Goal: Find specific page/section: Find specific page/section

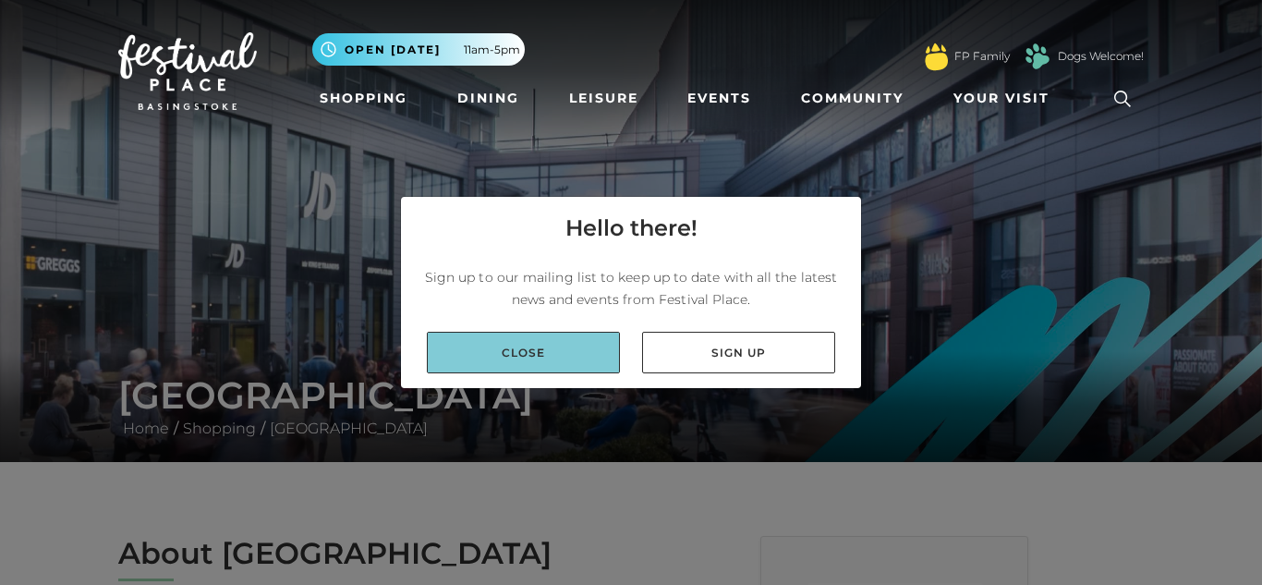
click at [557, 371] on link "Close" at bounding box center [523, 353] width 193 height 42
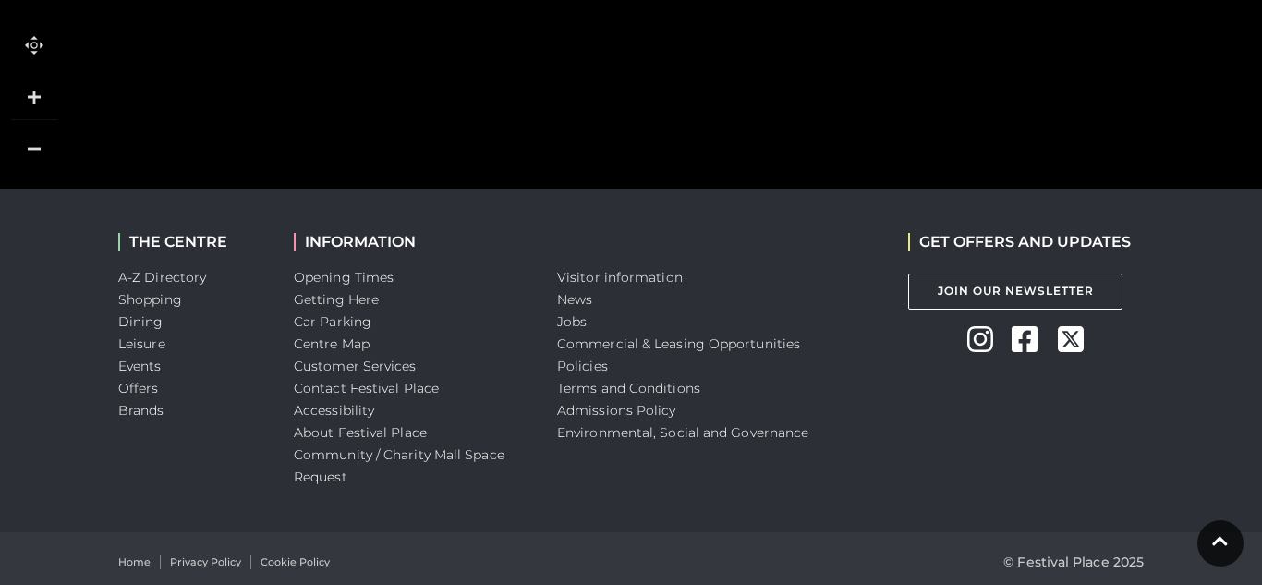
scroll to position [2132, 0]
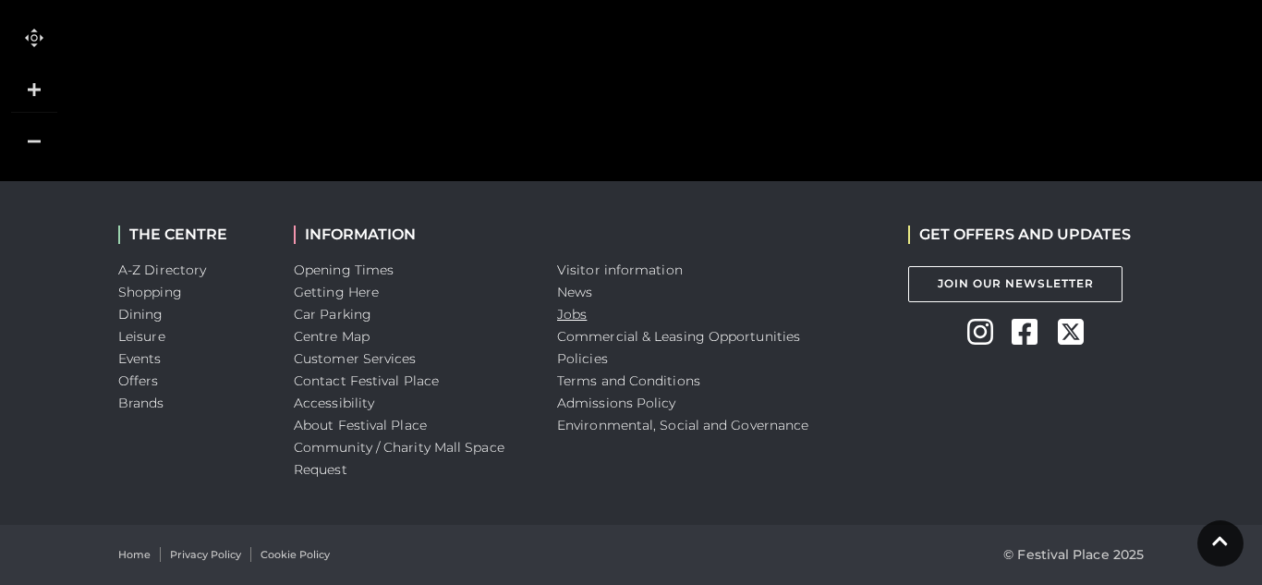
click at [582, 312] on link "Jobs" at bounding box center [572, 314] width 30 height 17
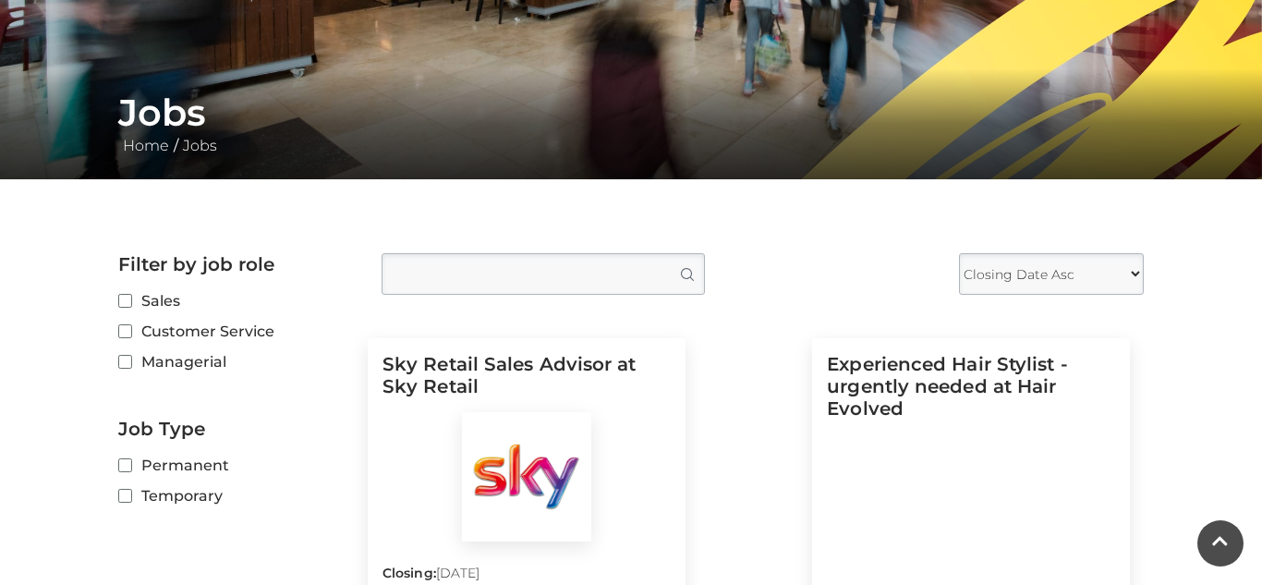
scroll to position [285, 0]
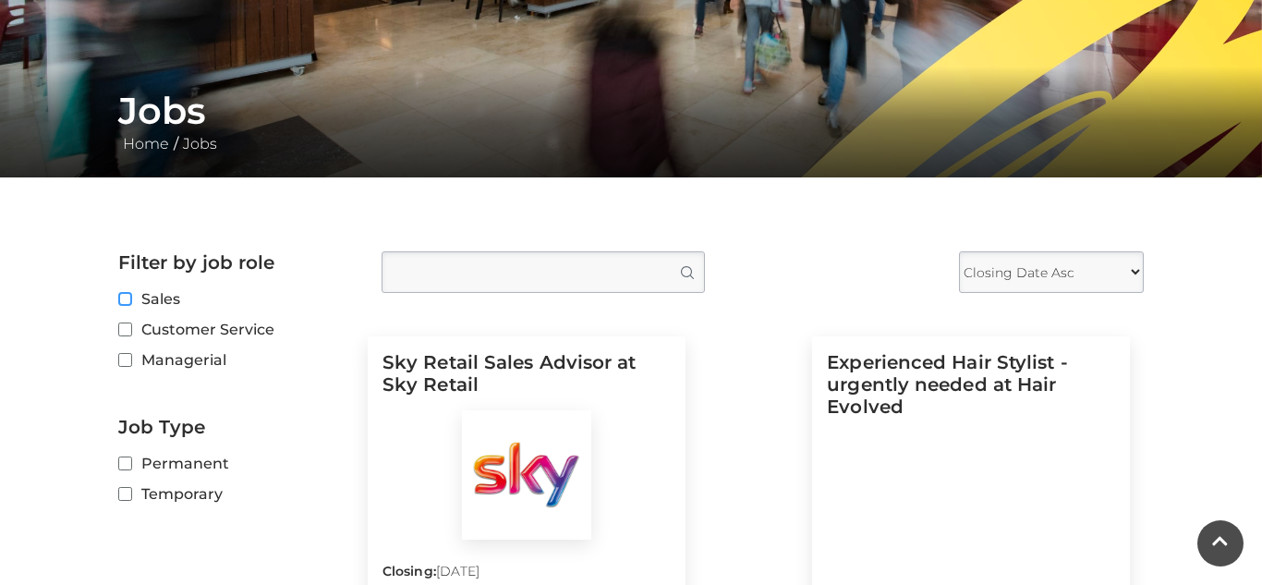
click at [129, 298] on input "Sales" at bounding box center [124, 300] width 12 height 12
checkbox input "true"
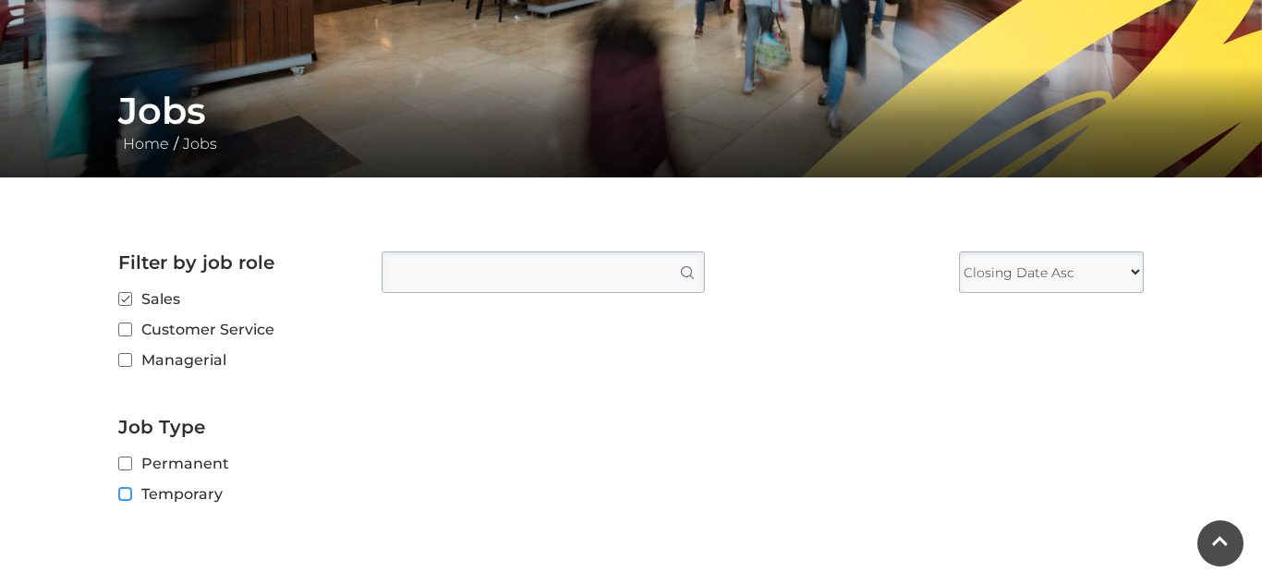
click at [125, 494] on input "Temporary" at bounding box center [124, 495] width 12 height 12
checkbox input "true"
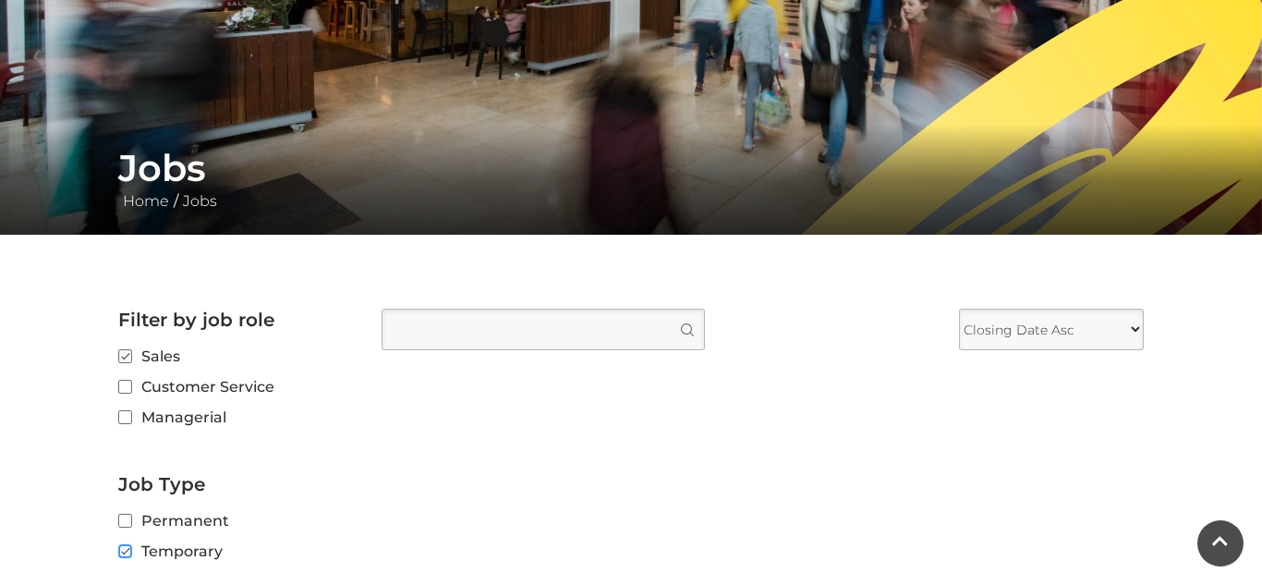
scroll to position [231, 0]
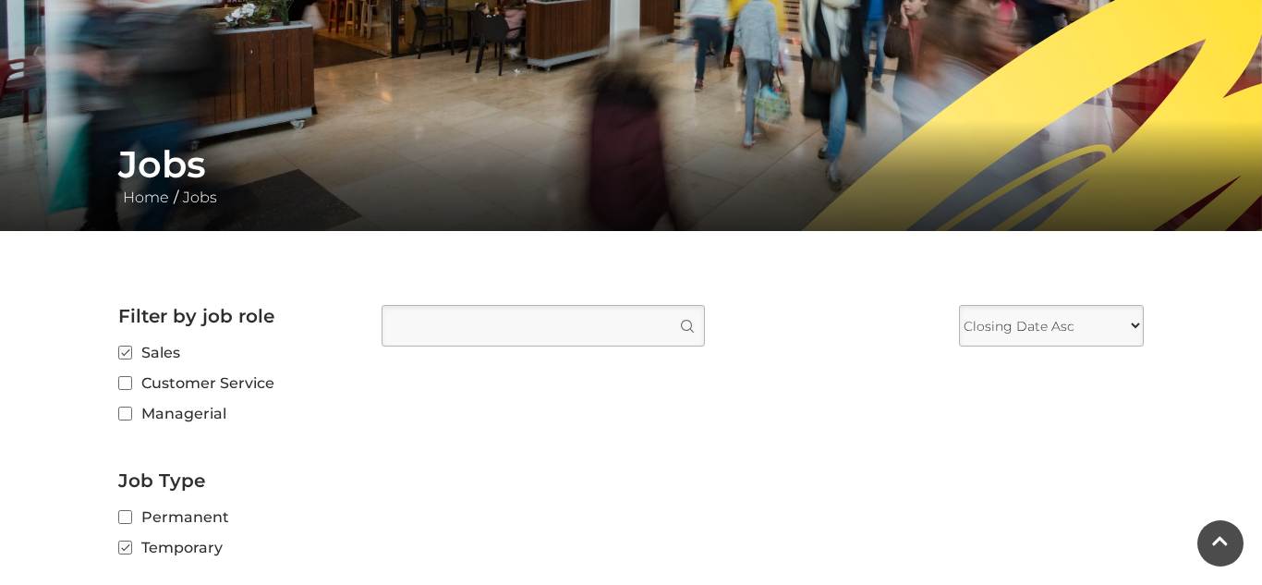
click at [514, 432] on div "Filter Results Search Job Search Filter by job role Sales Positions Managerial …" at bounding box center [763, 435] width 790 height 261
click at [562, 339] on input "Type job position" at bounding box center [543, 326] width 323 height 42
click at [944, 160] on h1 "Jobs" at bounding box center [631, 164] width 1026 height 44
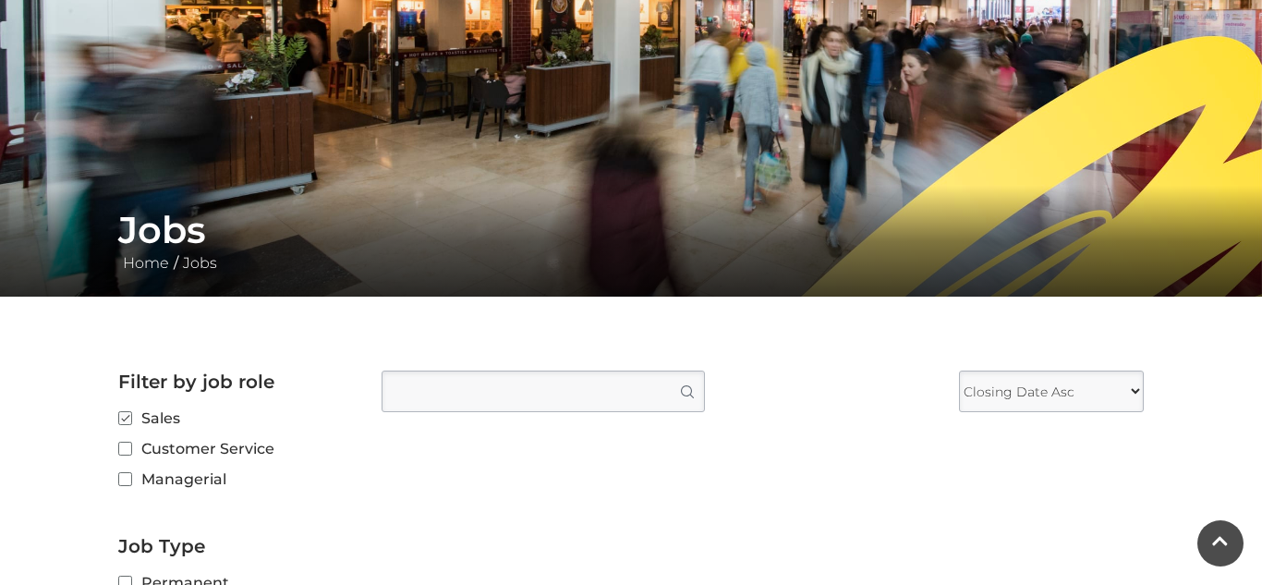
scroll to position [174, 0]
